Goal: Navigation & Orientation: Find specific page/section

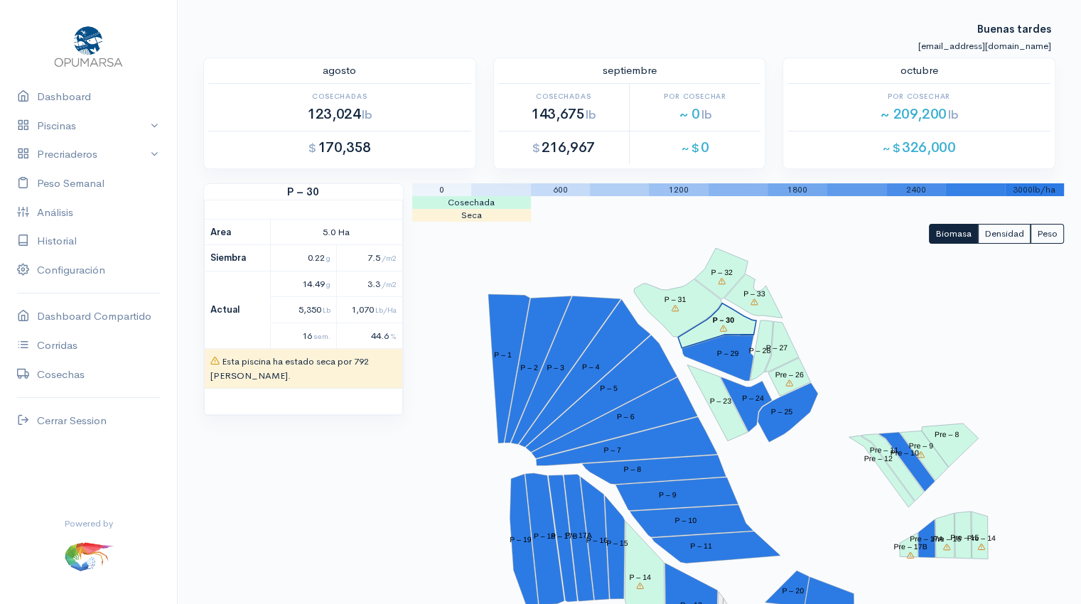
click at [0, 16] on nav "Dashboard Piscinas P – 1 3.7 g P – 2 8.1 g P – 3 4.4 g P – 4 0.3 g P – 5 3.7 g …" at bounding box center [89, 302] width 178 height 604
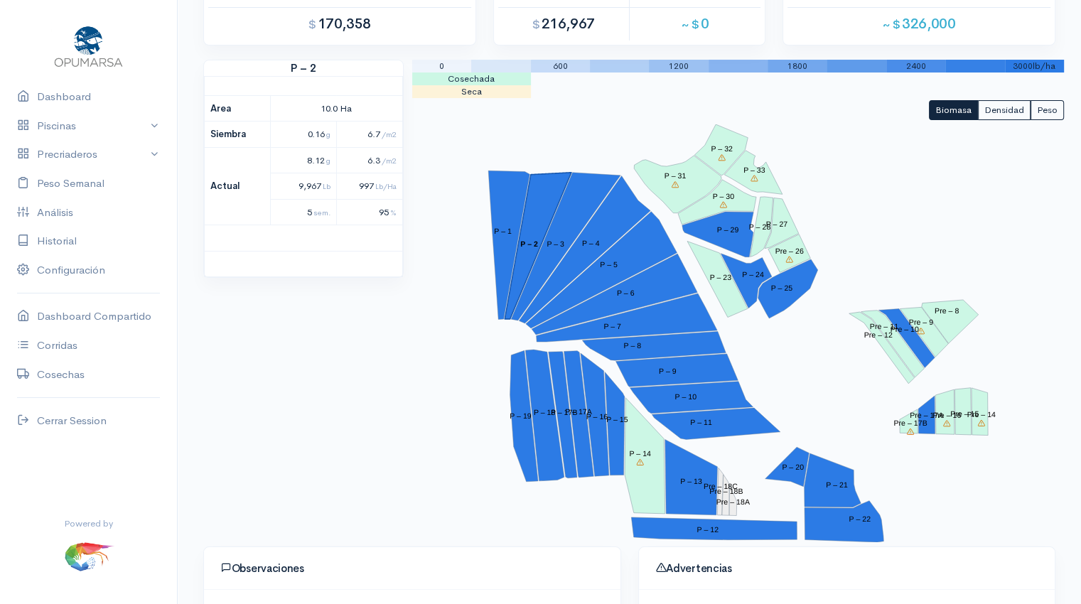
scroll to position [122, 0]
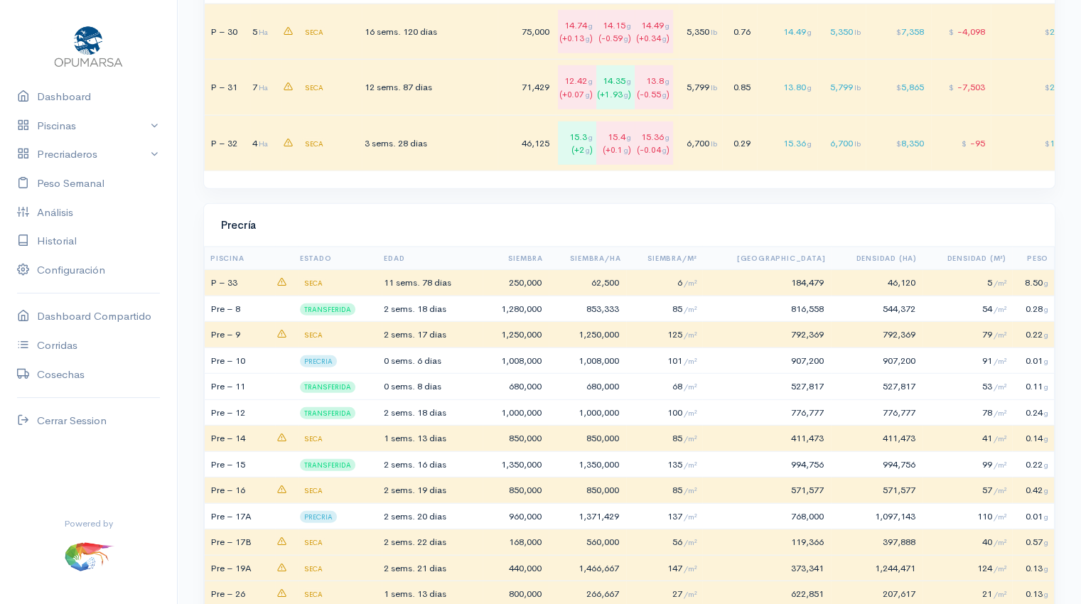
scroll to position [3931, 0]
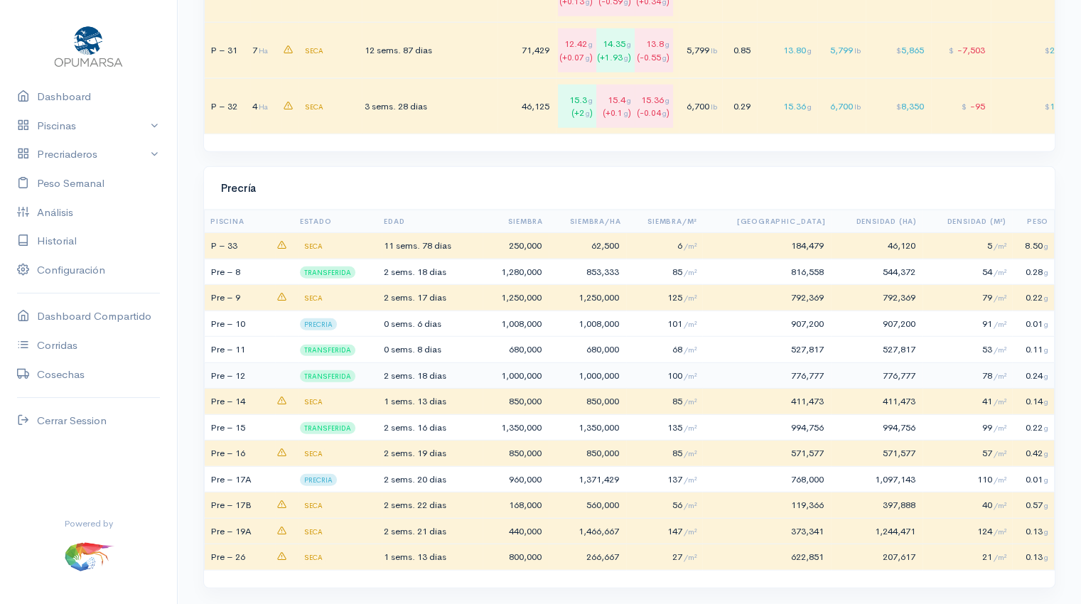
click at [433, 370] on span "18 dias" at bounding box center [431, 376] width 29 height 12
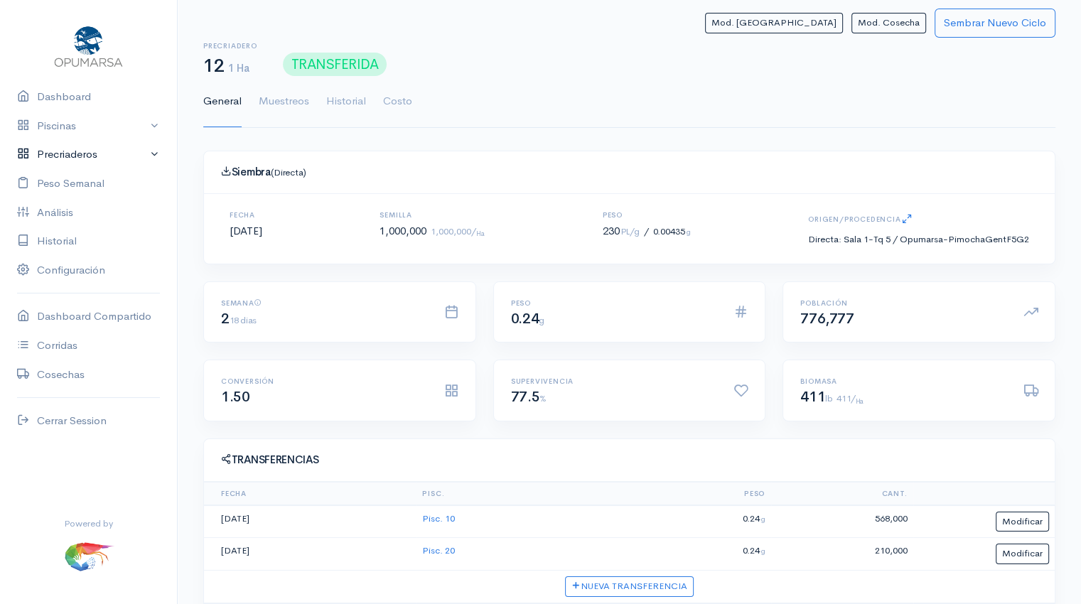
click at [59, 158] on link "Precriaderos" at bounding box center [88, 154] width 177 height 29
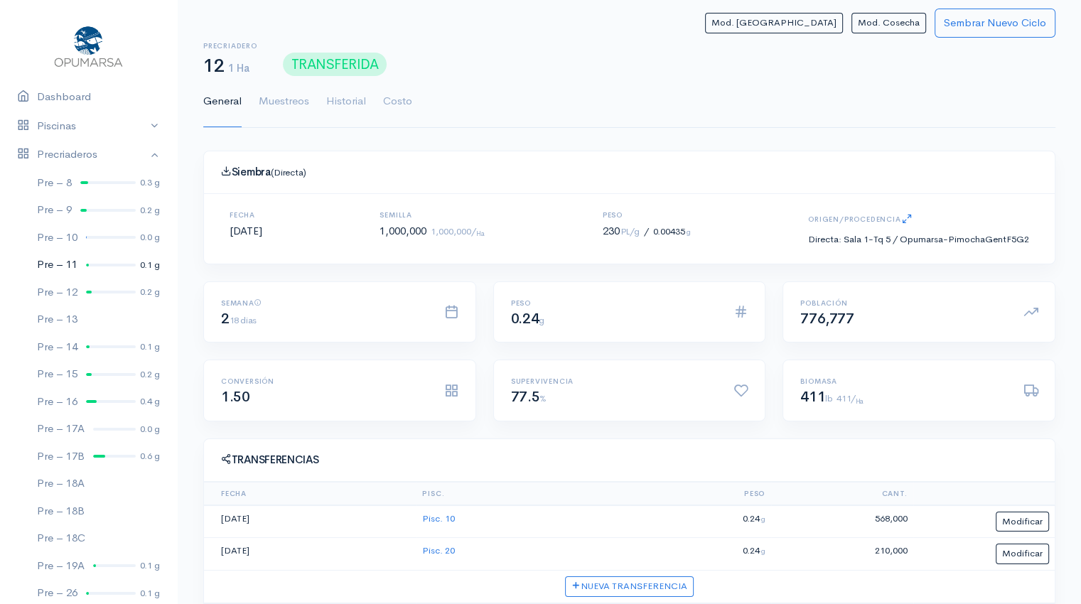
click at [96, 265] on div at bounding box center [111, 265] width 50 height 3
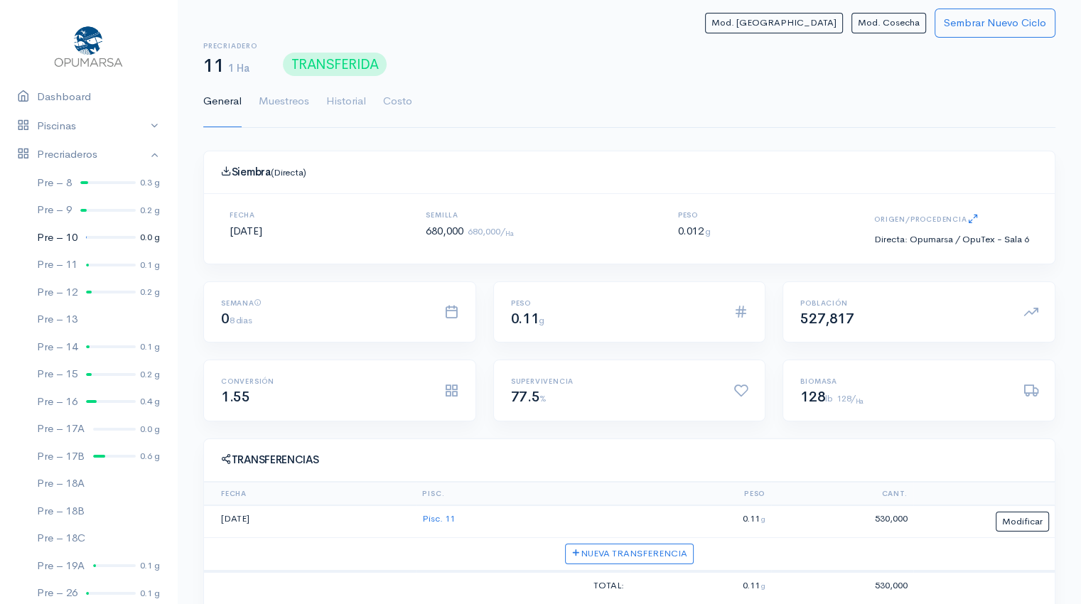
click at [99, 237] on div at bounding box center [111, 237] width 50 height 3
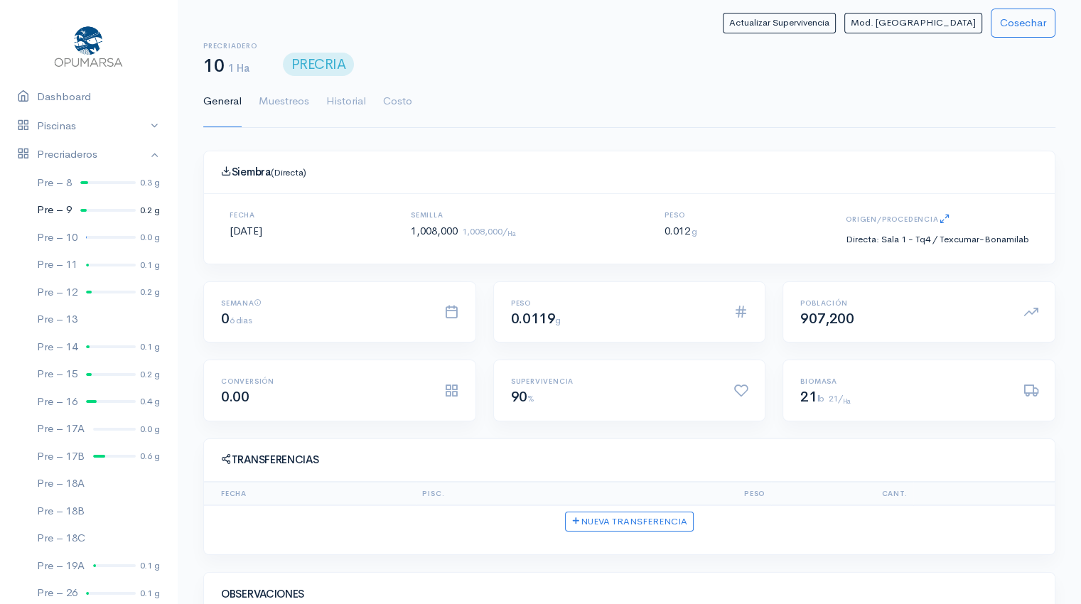
click at [103, 212] on link "Pre – 9 0.2 g" at bounding box center [88, 210] width 177 height 28
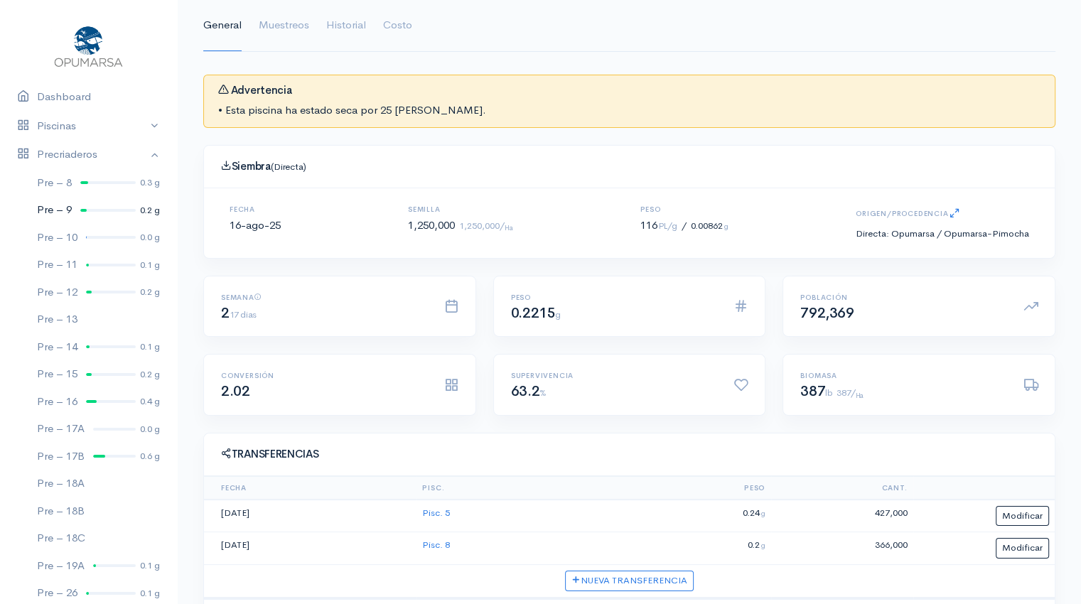
scroll to position [75, 0]
click at [110, 183] on div at bounding box center [107, 182] width 55 height 3
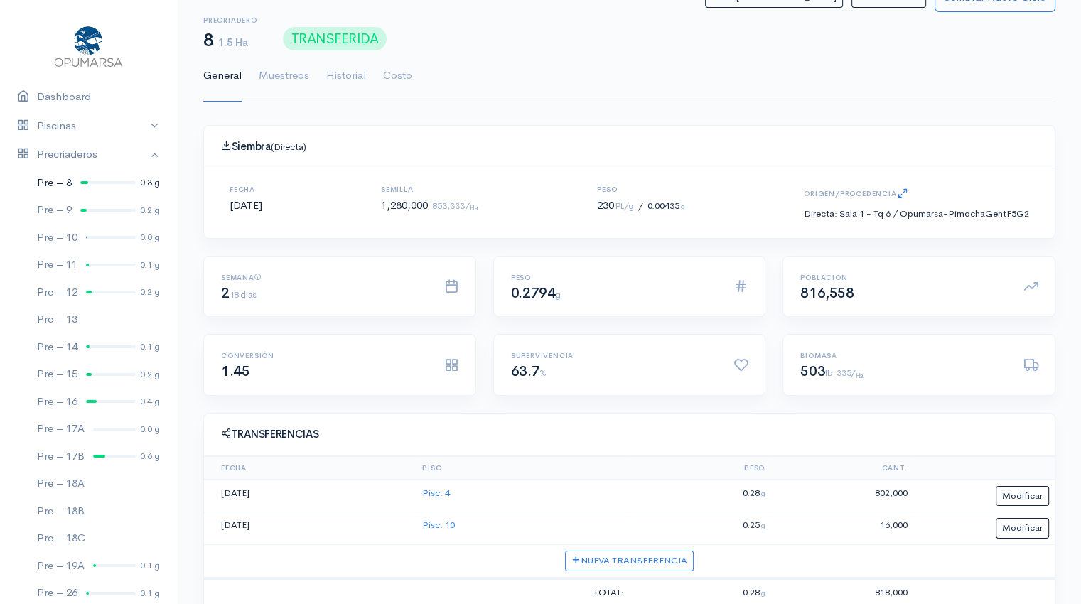
scroll to position [75, 0]
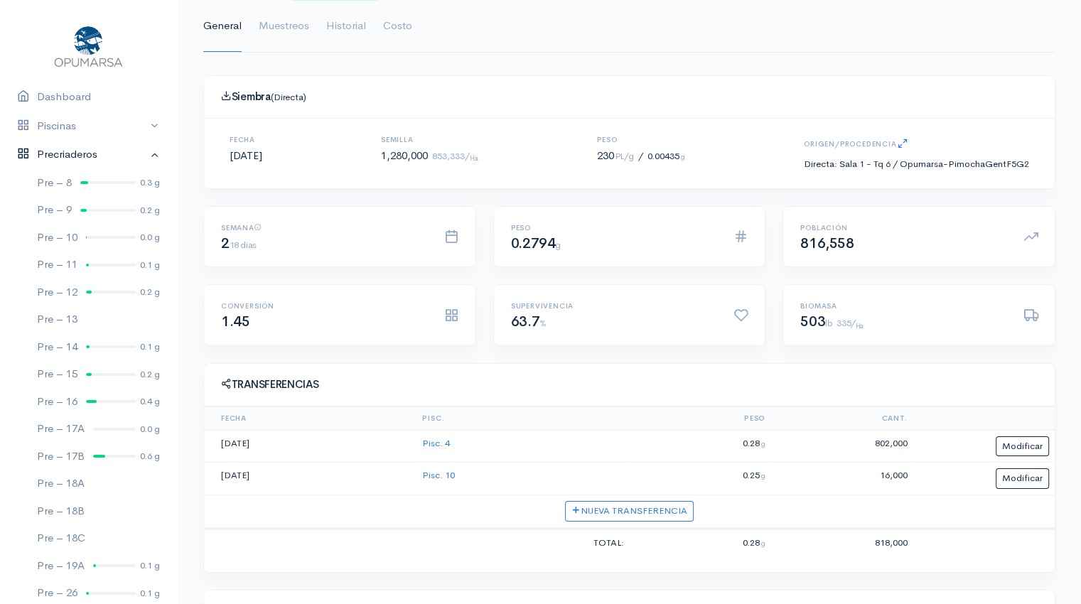
click at [147, 151] on link "Precriaderos" at bounding box center [88, 154] width 177 height 29
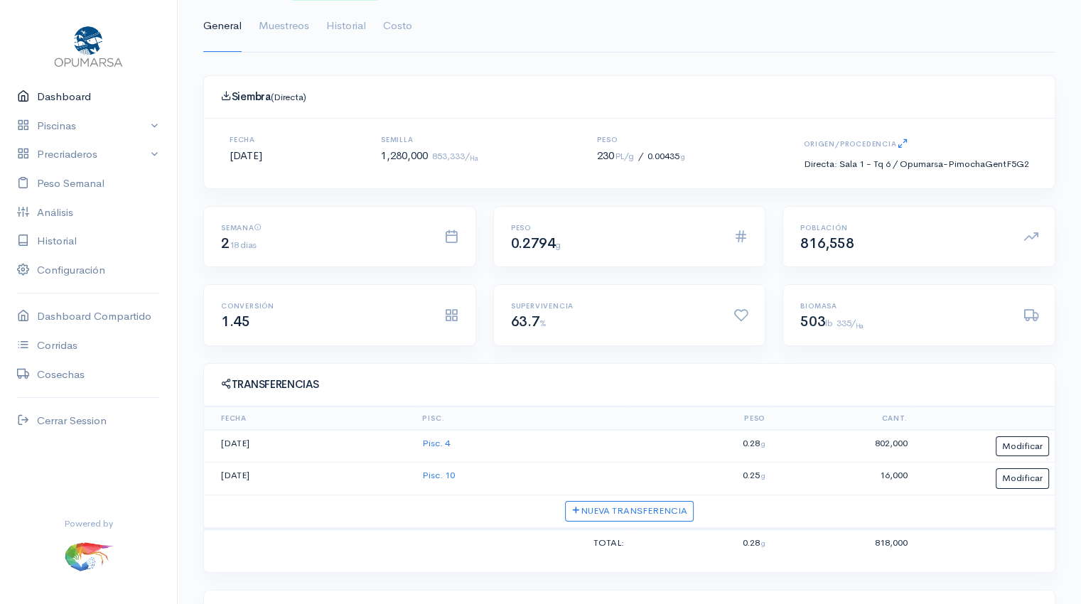
click at [64, 93] on link "Dashboard" at bounding box center [88, 96] width 177 height 29
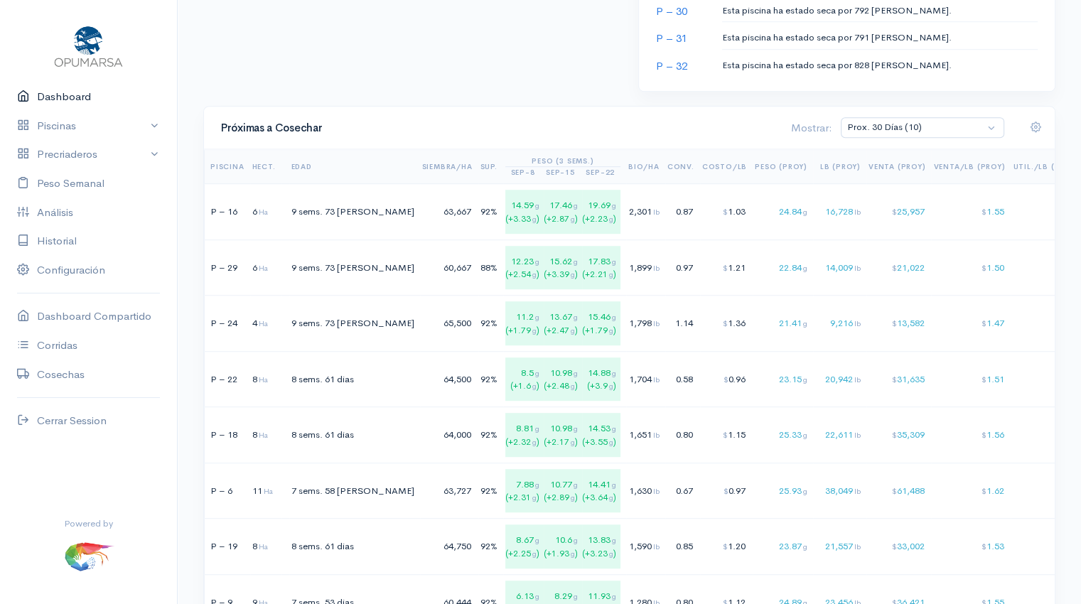
scroll to position [864, 0]
